Goal: Task Accomplishment & Management: Manage account settings

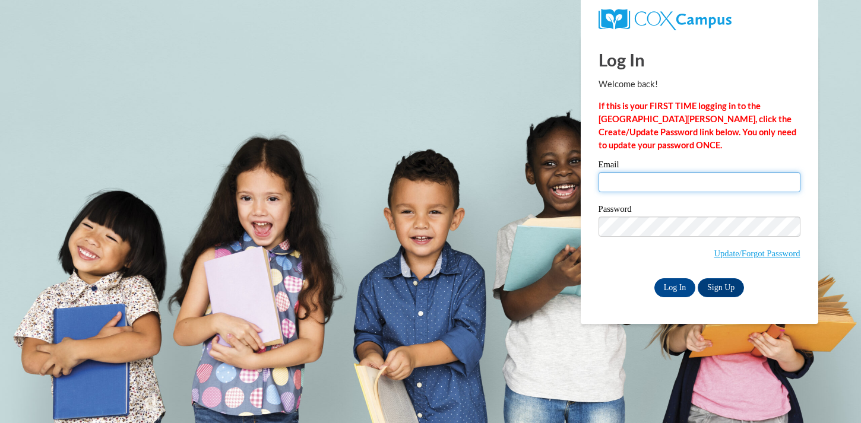
click at [617, 185] on input "Email" at bounding box center [699, 182] width 202 height 20
type input "jcarmichae@waukesha.k12.wi.us"
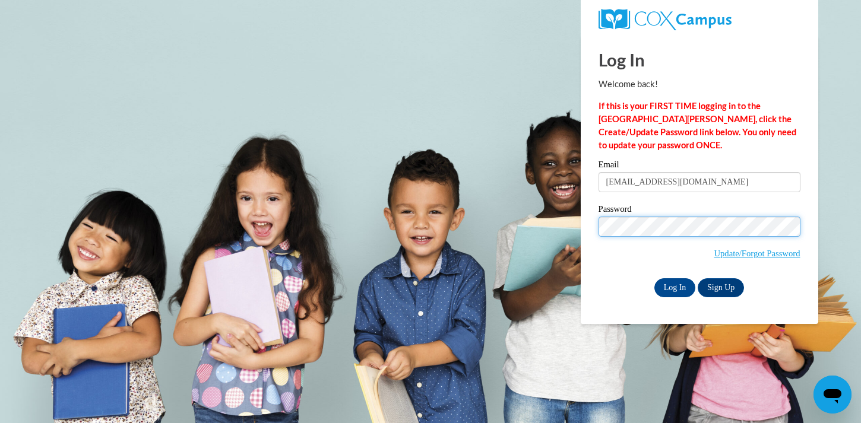
click at [654, 278] on input "Log In" at bounding box center [675, 287] width 42 height 19
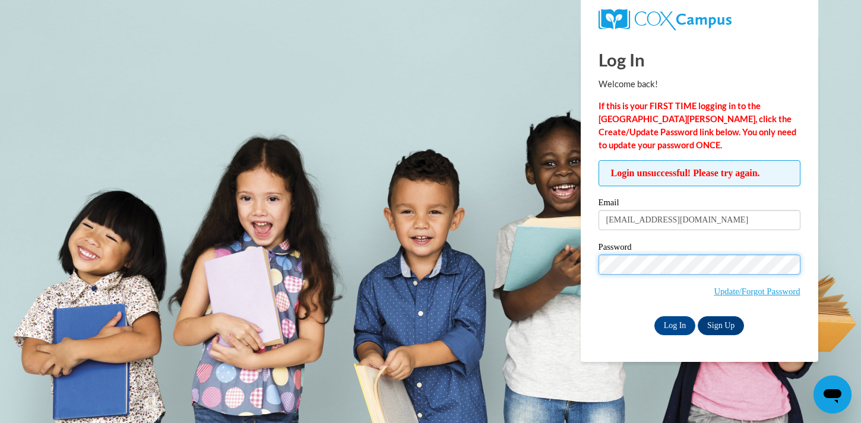
click at [654, 316] on input "Log In" at bounding box center [675, 325] width 42 height 19
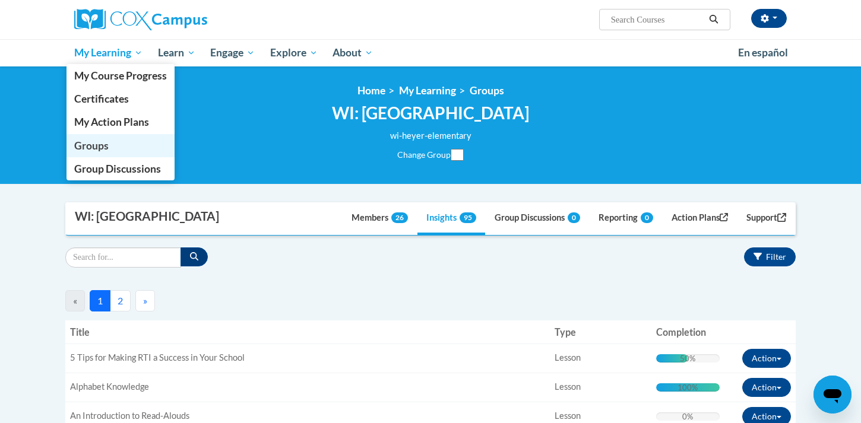
click at [98, 148] on span "Groups" at bounding box center [91, 145] width 34 height 12
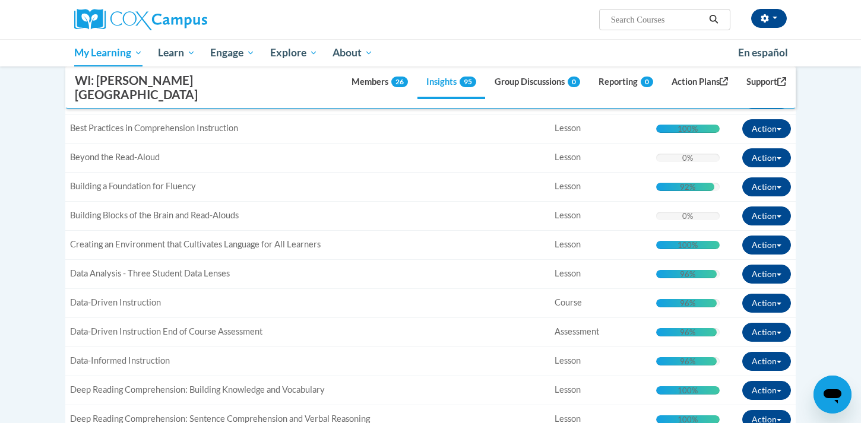
scroll to position [481, 0]
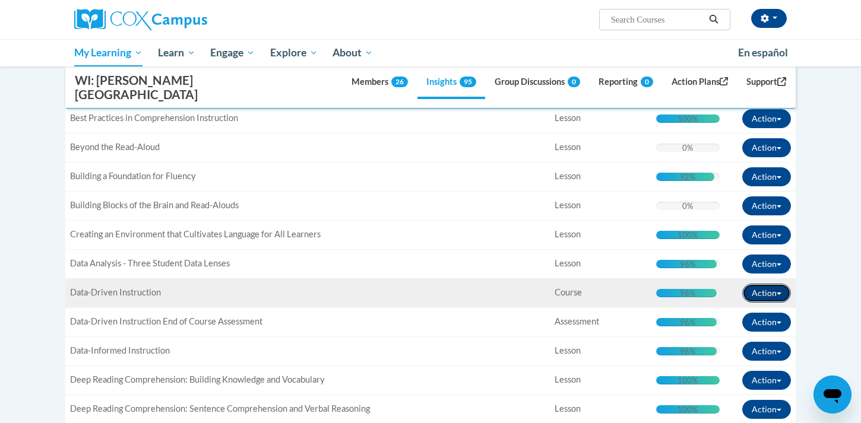
click at [780, 284] on button "Action" at bounding box center [766, 293] width 49 height 19
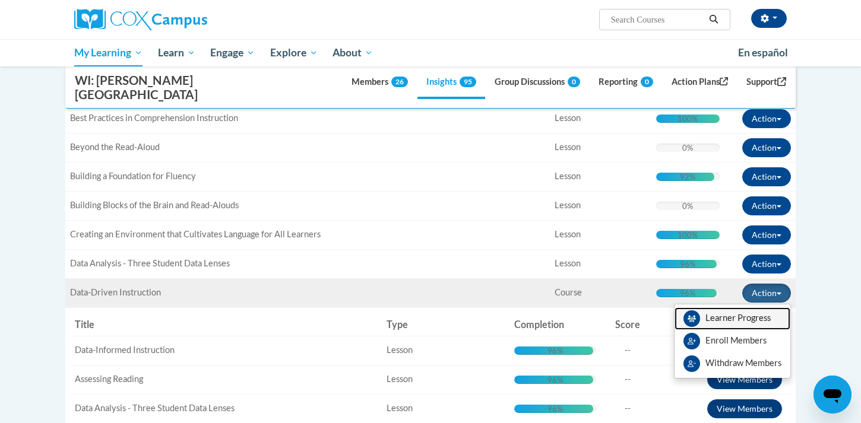
click at [742, 310] on link "Learner Progress" at bounding box center [732, 318] width 116 height 23
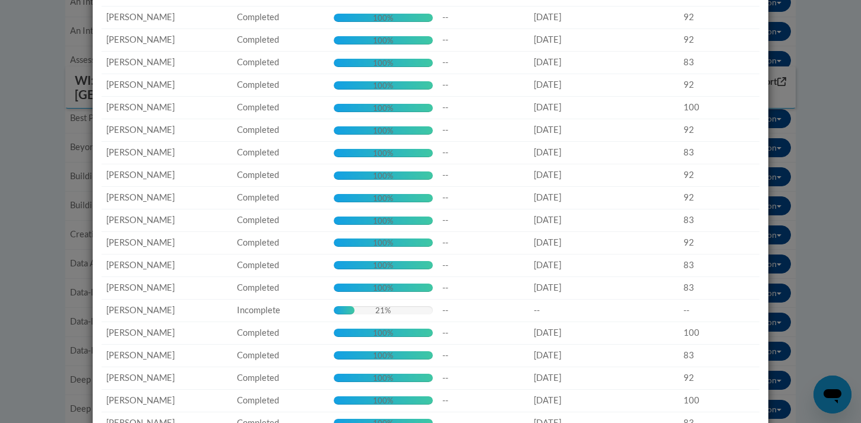
scroll to position [138, 0]
